Goal: Task Accomplishment & Management: Manage account settings

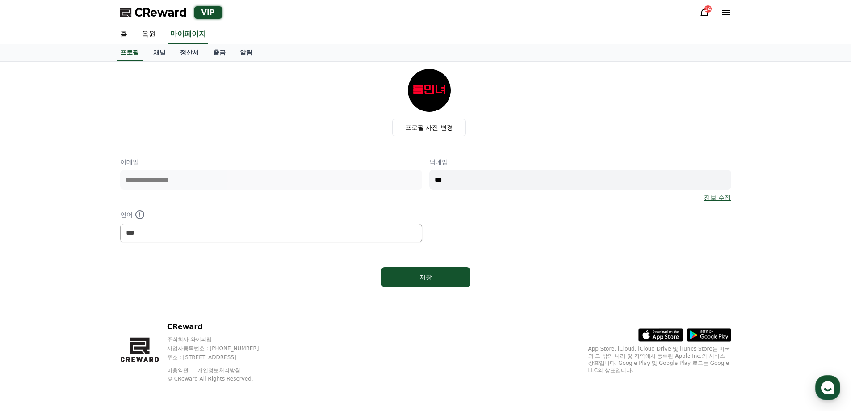
select select "**********"
click at [148, 9] on span "CReward" at bounding box center [161, 12] width 53 height 14
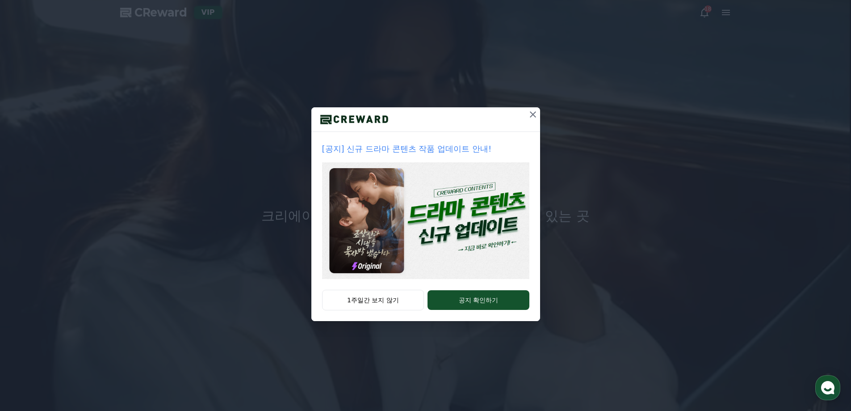
click at [541, 110] on div "[공지] 신규 드라마 콘텐츠 작품 업데이트 안내! 1주일간 보지 않기 공지 확인하기" at bounding box center [425, 167] width 851 height 335
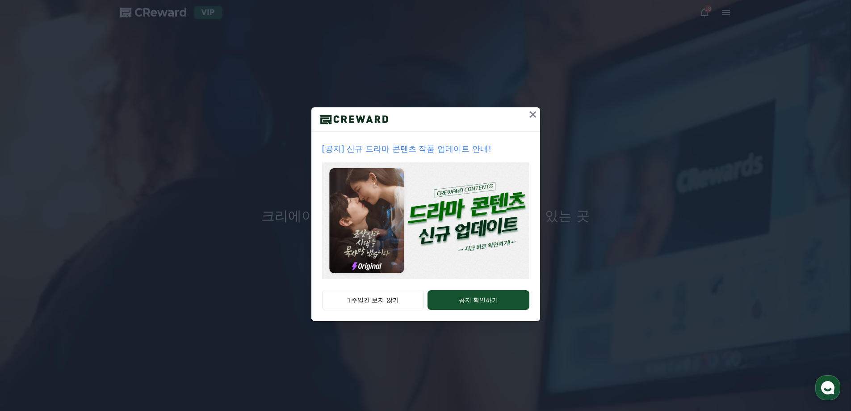
click at [534, 111] on icon at bounding box center [533, 114] width 11 height 11
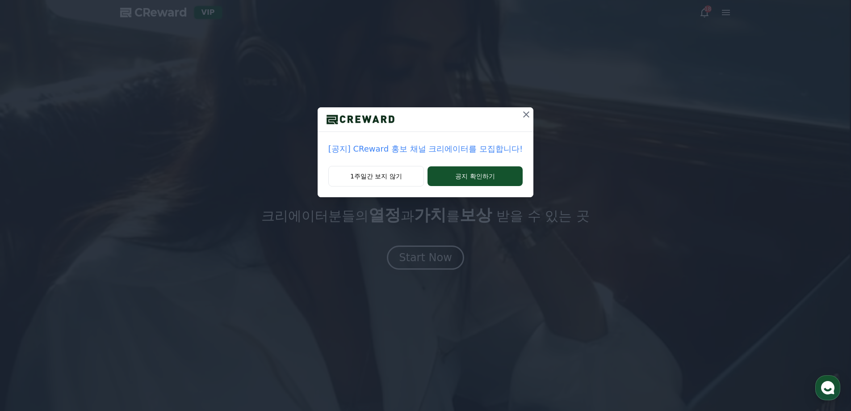
click at [527, 112] on icon at bounding box center [526, 114] width 11 height 11
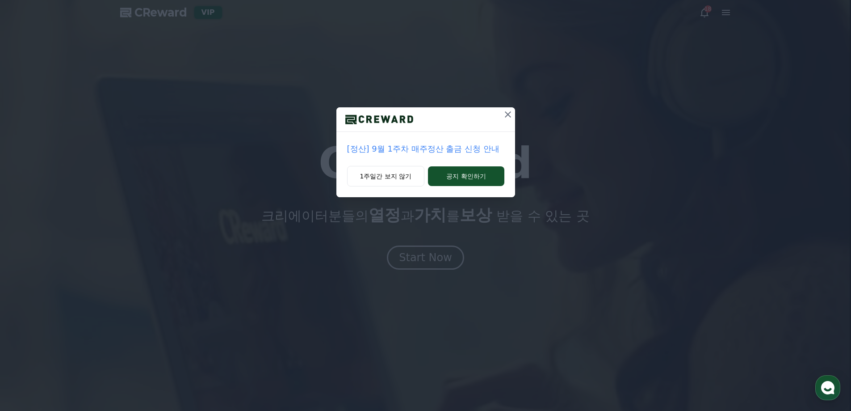
click at [509, 110] on icon at bounding box center [508, 114] width 11 height 11
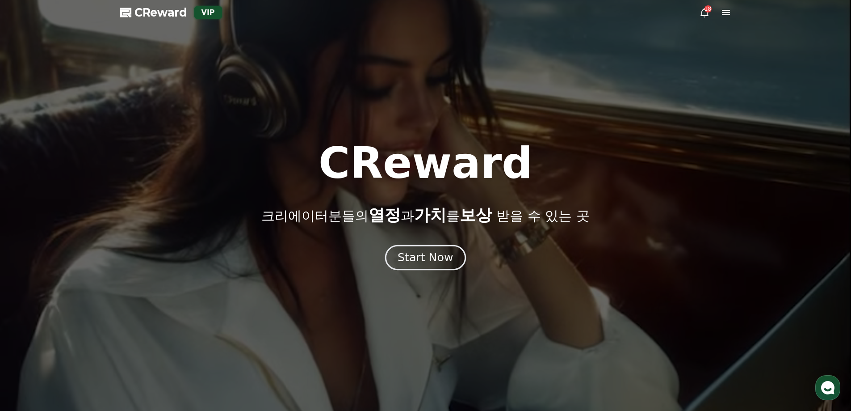
click at [425, 255] on div "Start Now" at bounding box center [425, 257] width 55 height 15
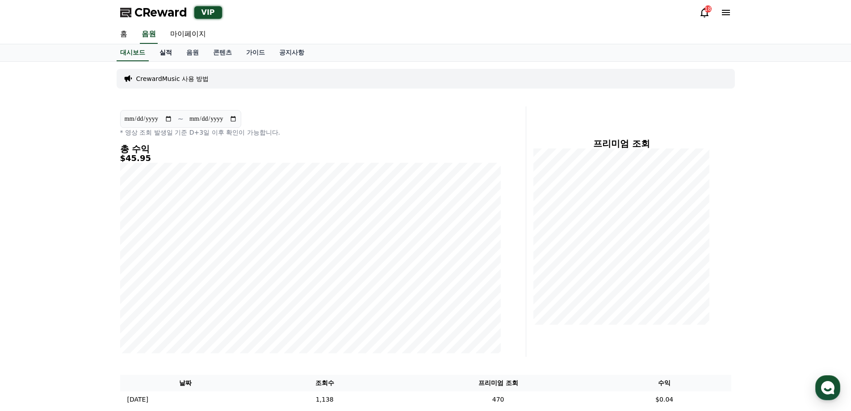
click at [171, 51] on link "실적" at bounding box center [165, 52] width 27 height 17
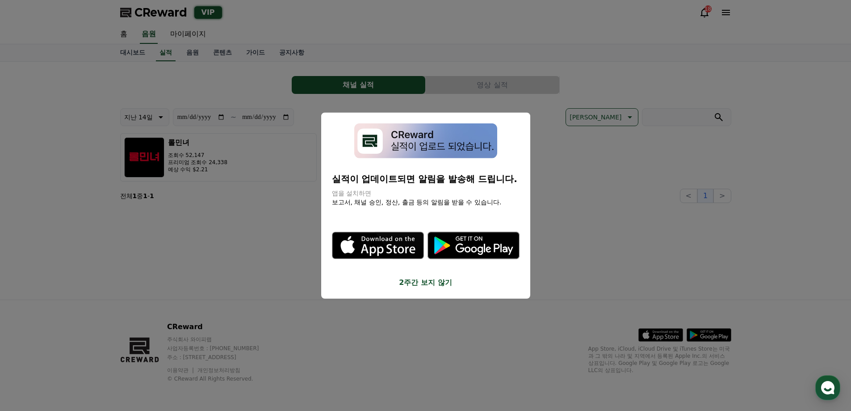
click at [422, 285] on button "2주간 보지 않기" at bounding box center [426, 282] width 188 height 11
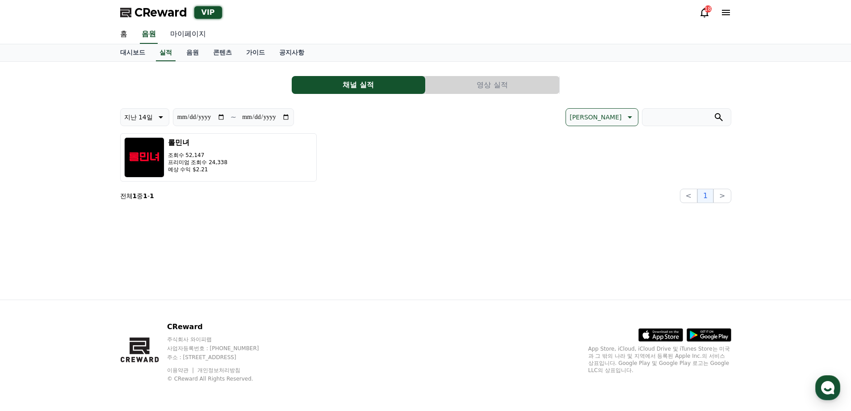
click at [190, 32] on link "마이페이지" at bounding box center [188, 34] width 50 height 19
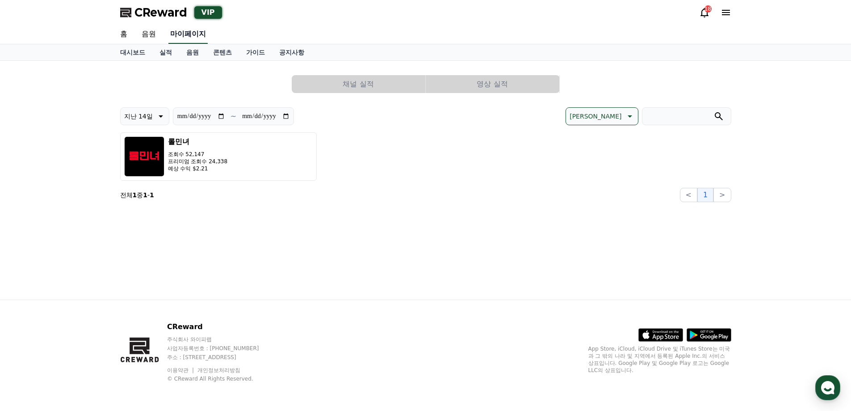
select select "**********"
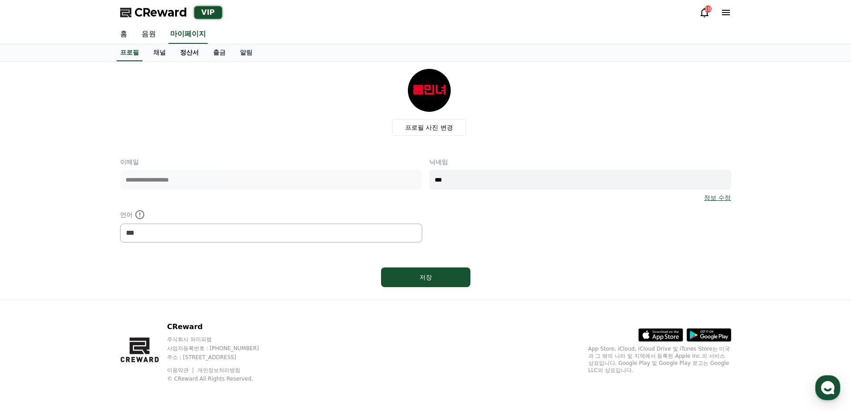
click at [179, 53] on link "정산서" at bounding box center [189, 52] width 33 height 17
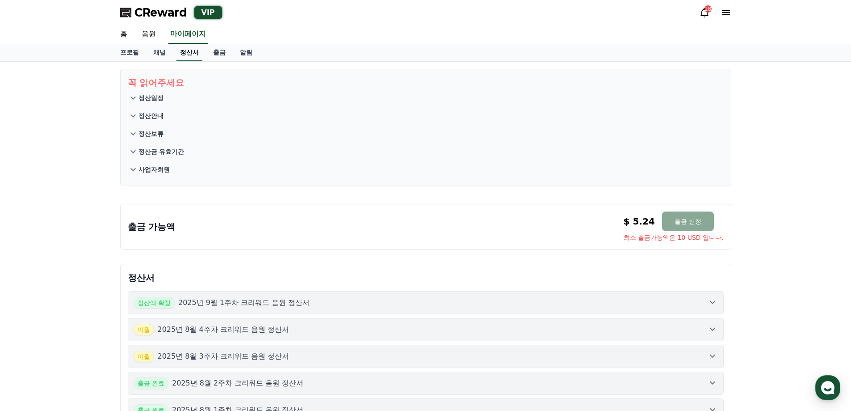
click at [191, 57] on link "정산서" at bounding box center [190, 52] width 26 height 17
click at [163, 51] on link "채널" at bounding box center [159, 52] width 27 height 17
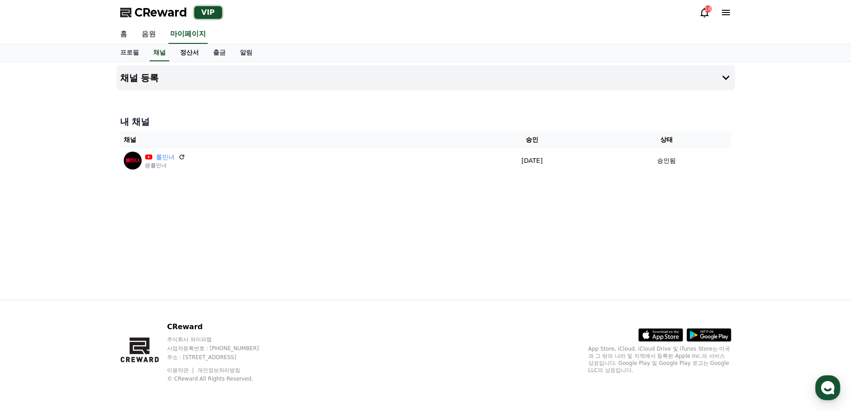
click at [189, 51] on link "정산서" at bounding box center [189, 52] width 33 height 17
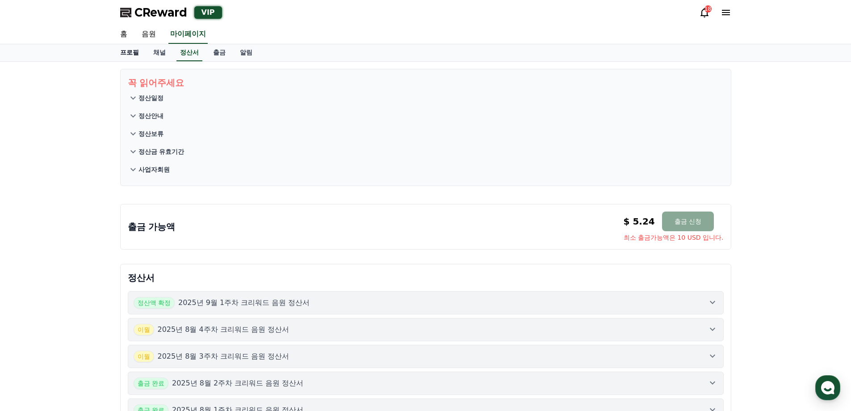
click at [120, 54] on link "프로필" at bounding box center [129, 52] width 33 height 17
select select "**********"
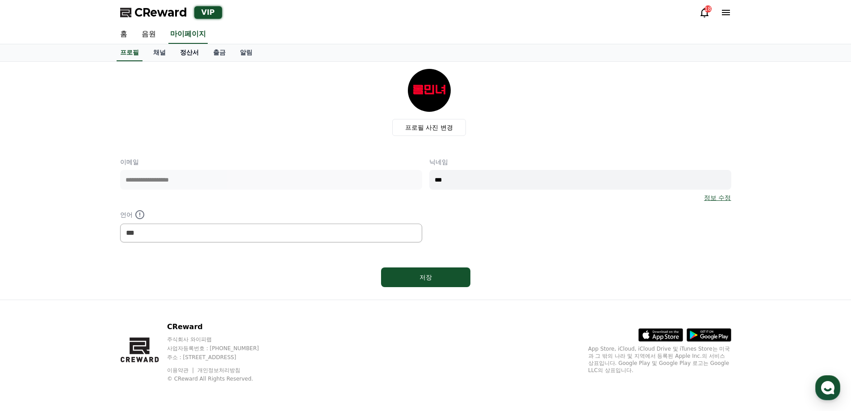
click at [188, 53] on link "정산서" at bounding box center [189, 52] width 33 height 17
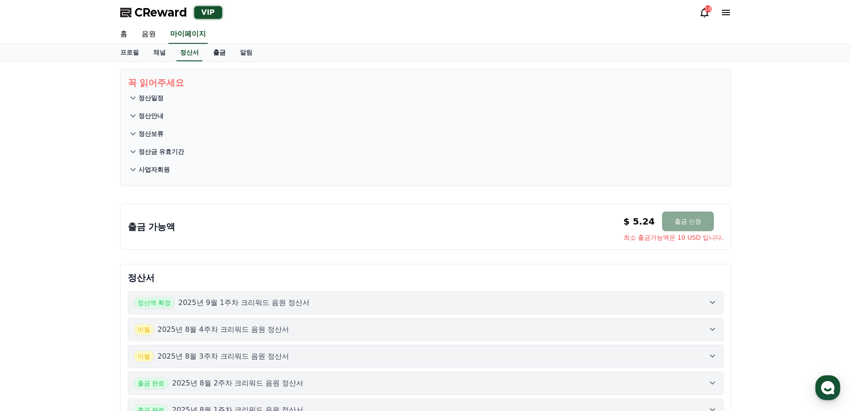
click at [217, 53] on link "출금" at bounding box center [219, 52] width 27 height 17
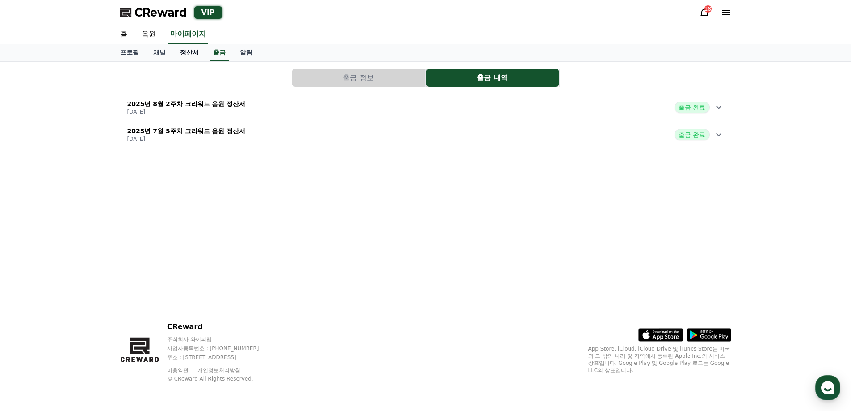
click at [194, 53] on link "정산서" at bounding box center [189, 52] width 33 height 17
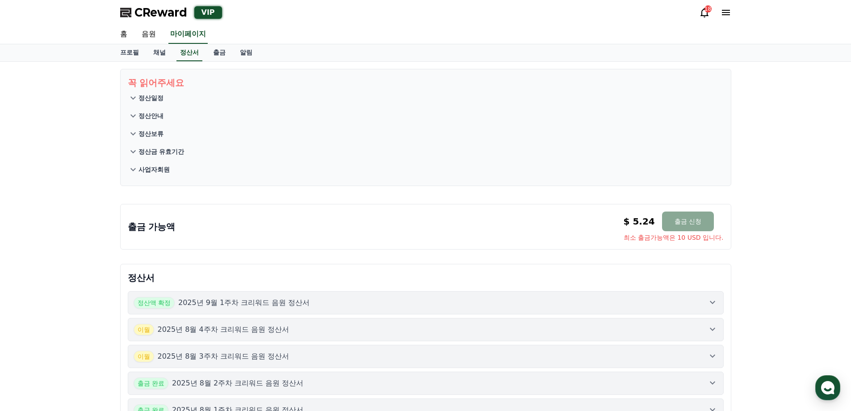
click at [85, 113] on div "꼭 읽어주세요 정산일정 정산안내 정산보류 정산금 유효기간 사업자회원 출금 가능액 $ 5.24 출금 신청 최소 출금가능액은 10 USD 입니다.…" at bounding box center [425, 293] width 851 height 462
drag, startPoint x: 492, startPoint y: 126, endPoint x: 755, endPoint y: 133, distance: 263.8
click at [770, 126] on div "꼭 읽어주세요 정산일정 정산안내 정산보류 정산금 유효기간 사업자회원 출금 가능액 $ 5.24 출금 신청 최소 출금가능액은 10 USD 입니다.…" at bounding box center [425, 293] width 851 height 462
click at [707, 16] on icon at bounding box center [705, 12] width 8 height 9
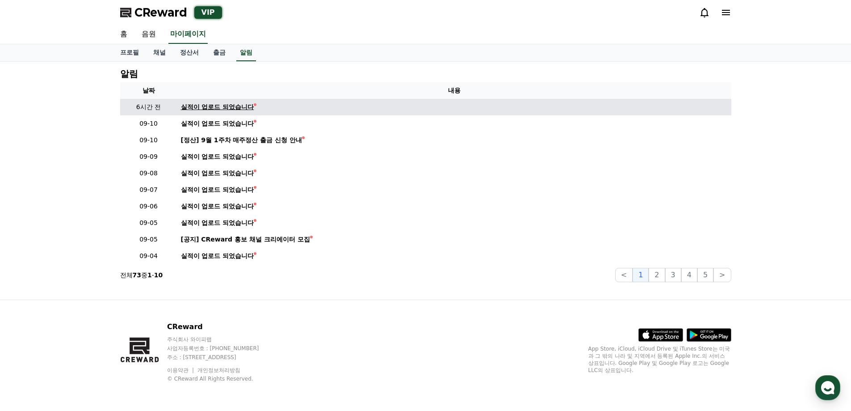
click at [227, 110] on div "실적이 업로드 되었습니다" at bounding box center [217, 106] width 73 height 9
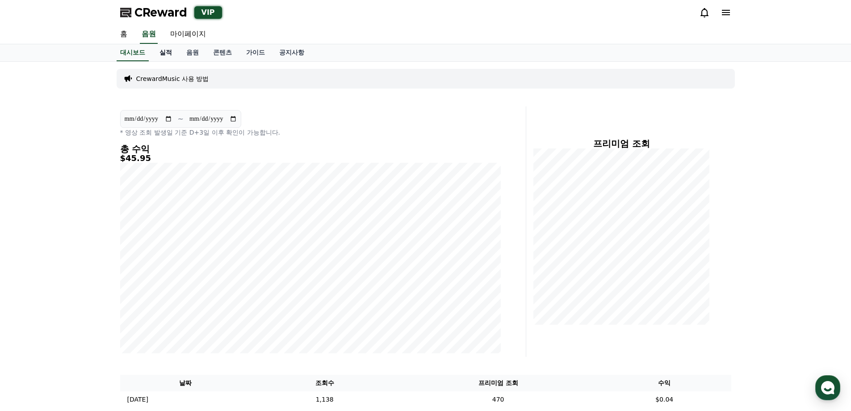
click at [170, 55] on link "실적" at bounding box center [165, 52] width 27 height 17
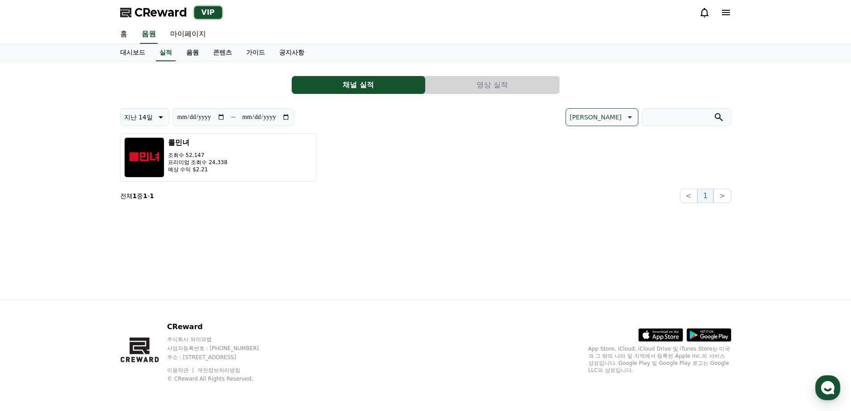
click at [191, 53] on link "음원" at bounding box center [192, 52] width 27 height 17
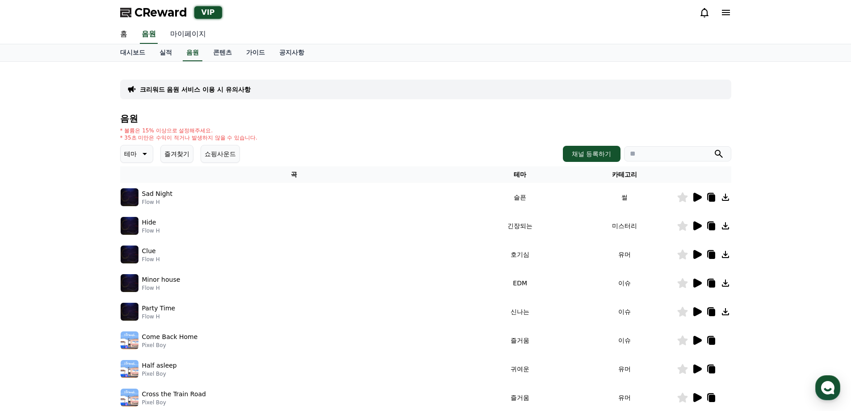
click at [185, 32] on link "마이페이지" at bounding box center [188, 34] width 50 height 19
select select "**********"
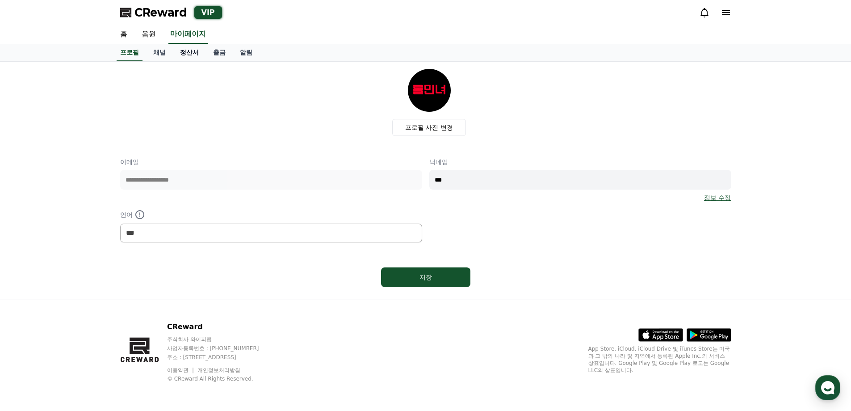
click at [180, 54] on link "정산서" at bounding box center [189, 52] width 33 height 17
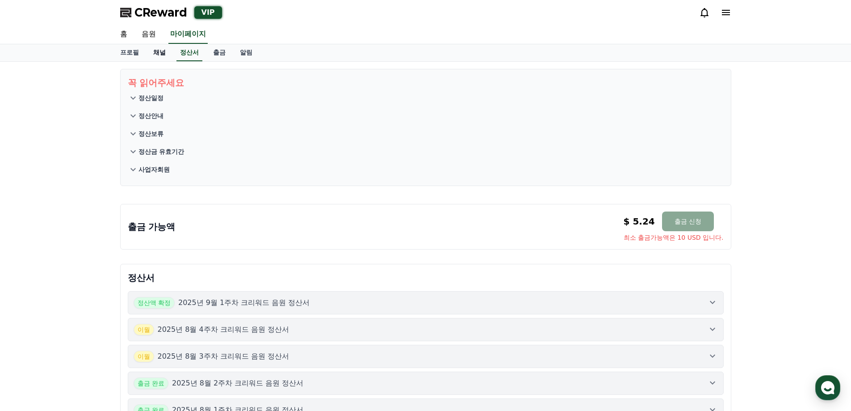
click at [155, 55] on link "채널" at bounding box center [159, 52] width 27 height 17
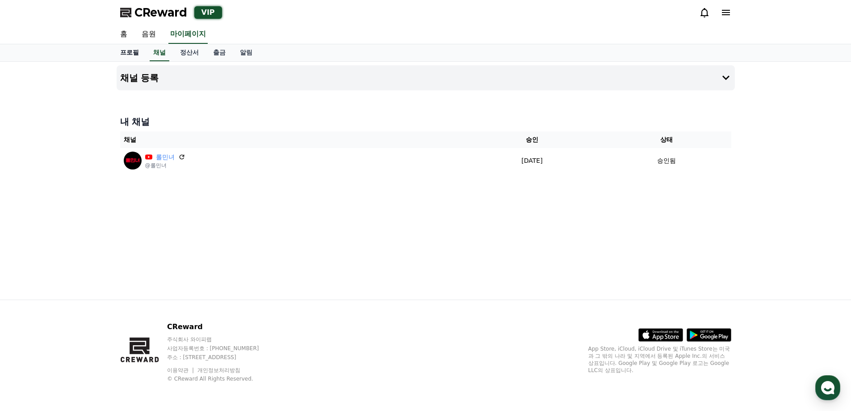
click at [133, 59] on link "프로필" at bounding box center [129, 52] width 33 height 17
select select "**********"
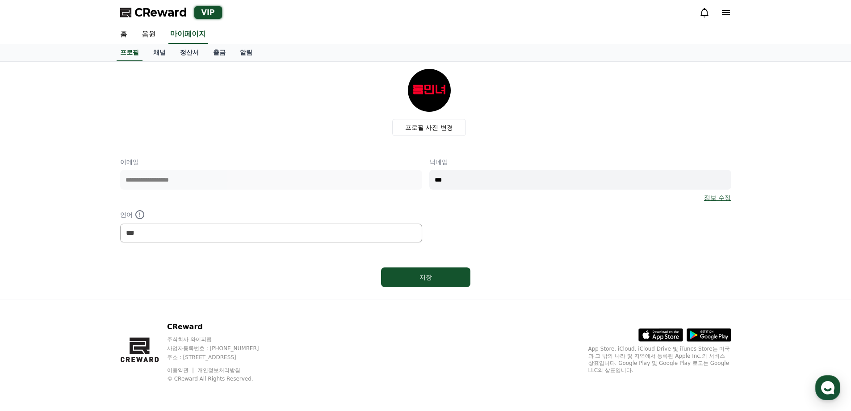
click at [180, 61] on div "프로필 채널 정산서 출금 알림" at bounding box center [425, 52] width 851 height 17
click at [193, 55] on link "정산서" at bounding box center [189, 52] width 33 height 17
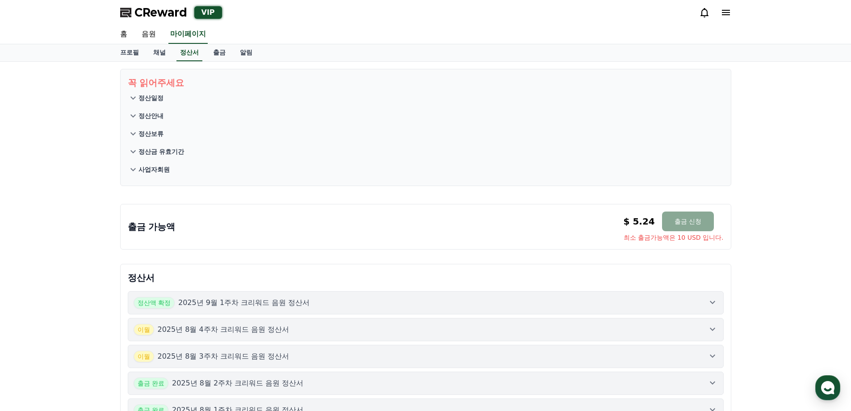
click at [55, 247] on div "꼭 읽어주세요 정산일정 정산안내 정산보류 정산금 유효기간 사업자회원 출금 가능액 $ 5.24 출금 신청 최소 출금가능액은 10 USD 입니다.…" at bounding box center [425, 293] width 851 height 462
click at [87, 192] on div "꼭 읽어주세요 정산일정 정산안내 정산보류 정산금 유효기간 사업자회원 출금 가능액 $ 5.24 출금 신청 최소 출금가능액은 10 USD 입니다.…" at bounding box center [425, 293] width 851 height 462
click at [82, 182] on div "꼭 읽어주세요 정산일정 정산안내 정산보류 정산금 유효기간 사업자회원 출금 가능액 $ 5.24 출금 신청 최소 출금가능액은 10 USD 입니다.…" at bounding box center [425, 293] width 851 height 462
